Goal: Task Accomplishment & Management: Manage account settings

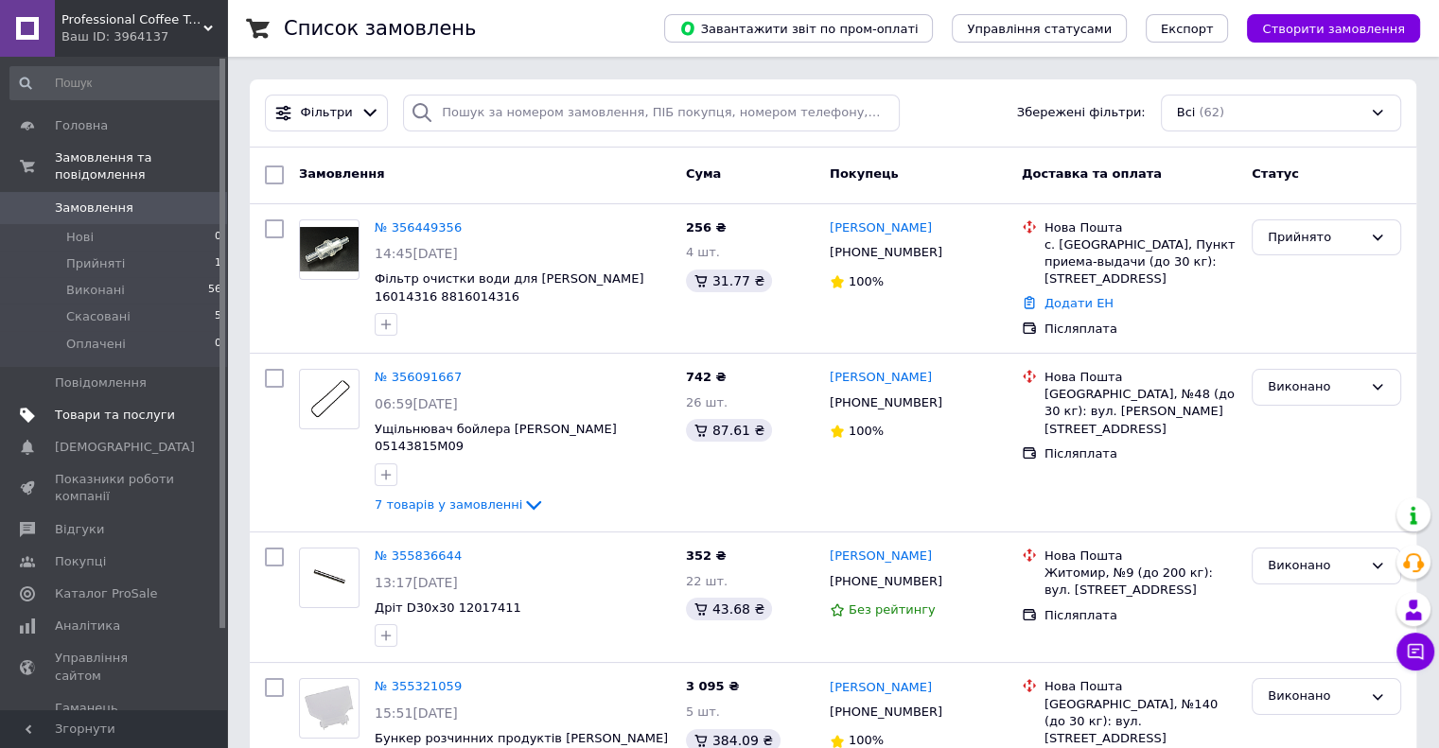
click at [123, 407] on span "Товари та послуги" at bounding box center [115, 415] width 120 height 17
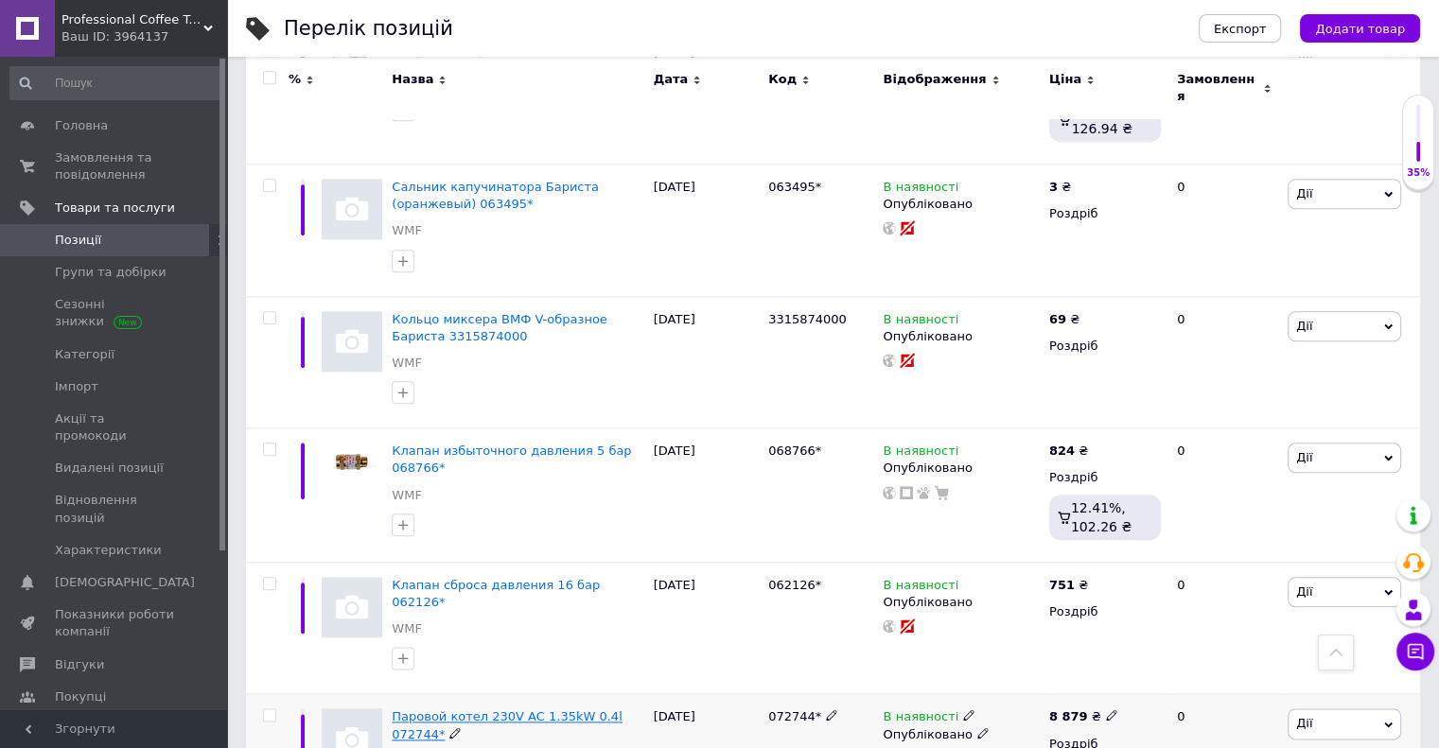
scroll to position [2247, 0]
